Goal: Information Seeking & Learning: Learn about a topic

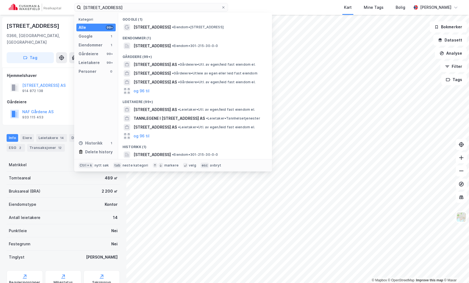
click at [44, 15] on div "[STREET_ADDRESS] Kategori Alle 99+ Google 1 Eiendommer 1 Gårdeiere 99+ Leietake…" at bounding box center [234, 141] width 469 height 283
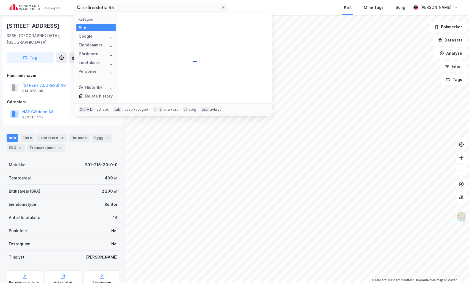
type input "skårersletta 55"
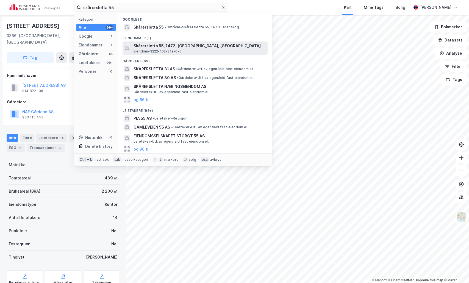
click at [157, 46] on span "Skårersletta 55, 1473, [GEOGRAPHIC_DATA], [GEOGRAPHIC_DATA]" at bounding box center [199, 46] width 132 height 7
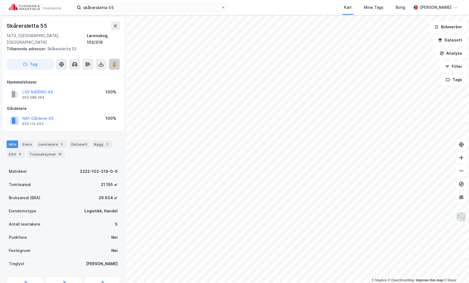
click at [114, 61] on image at bounding box center [114, 63] width 3 height 5
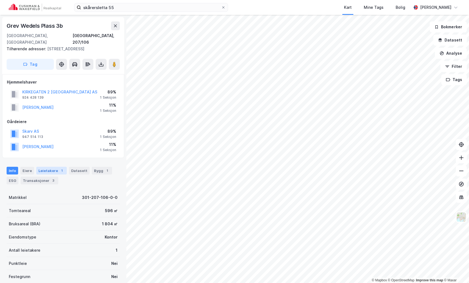
click at [43, 167] on div "Leietakere 1" at bounding box center [51, 171] width 30 height 8
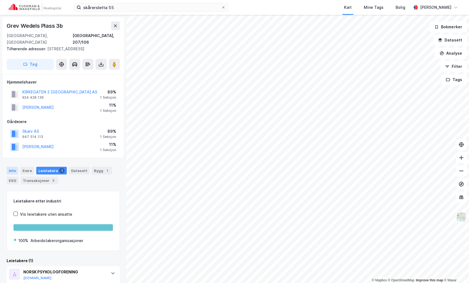
click at [9, 167] on div "Info" at bounding box center [13, 171] width 12 height 8
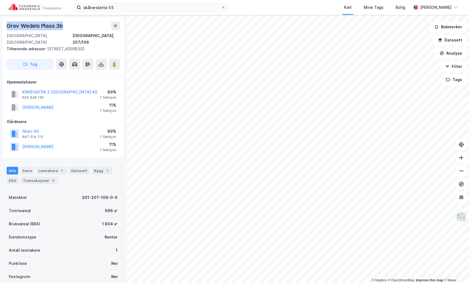
drag, startPoint x: 65, startPoint y: 27, endPoint x: 7, endPoint y: 23, distance: 58.4
click at [7, 23] on div "Grev Wedels Plass 3b" at bounding box center [63, 25] width 113 height 9
